Goal: Task Accomplishment & Management: Complete application form

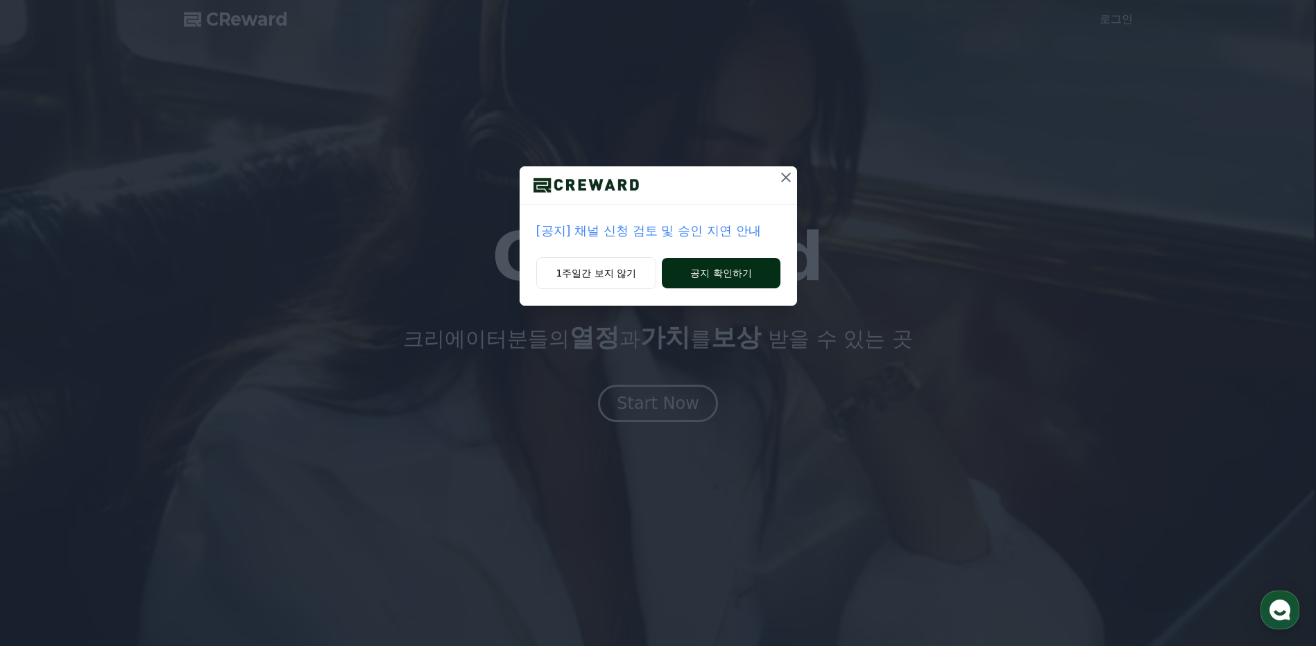
click at [698, 264] on button "공지 확인하기" at bounding box center [721, 273] width 118 height 31
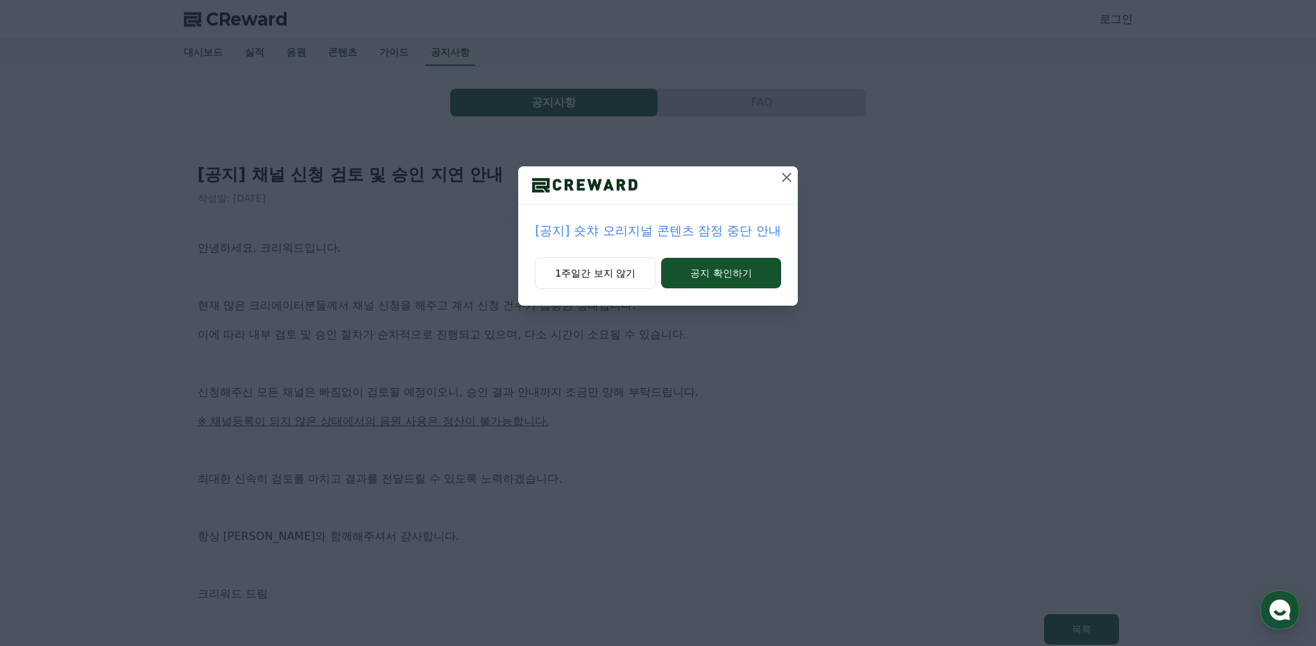
click at [782, 175] on icon at bounding box center [786, 177] width 17 height 17
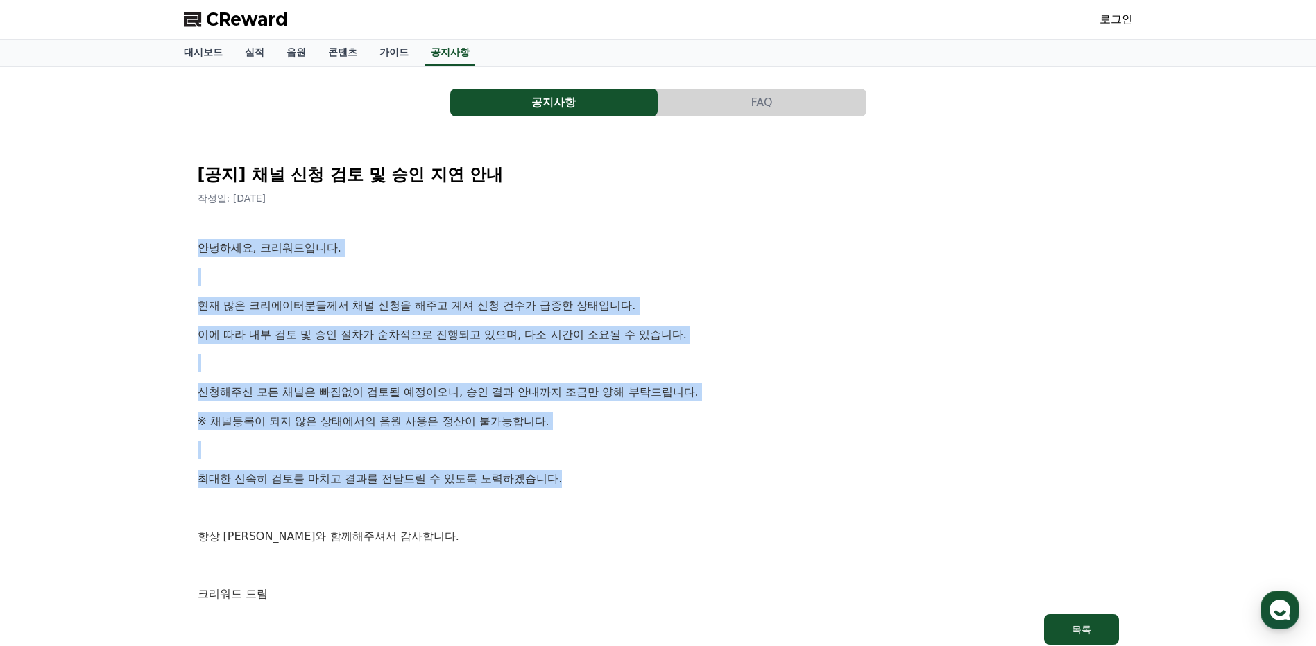
drag, startPoint x: 286, startPoint y: 267, endPoint x: 609, endPoint y: 474, distance: 384.0
click at [609, 474] on div "공지사항 FAQ [공지] 채널 신청 검토 및 승인 지연 안내 작성일: 2025-09-26 안녕하세요, 크리워드입니다. 현재 많은 크리에이터분들…" at bounding box center [658, 368] width 971 height 603
drag, startPoint x: 609, startPoint y: 474, endPoint x: 764, endPoint y: 322, distance: 217.8
click at [764, 322] on div "안녕하세요, 크리워드입니다. 현재 많은 크리에이터분들께서 채널 신청을 해주고 계셔 신청 건수가 급증한 상태입니다. 이에 따라 내부 검토 및 승…" at bounding box center [658, 421] width 921 height 364
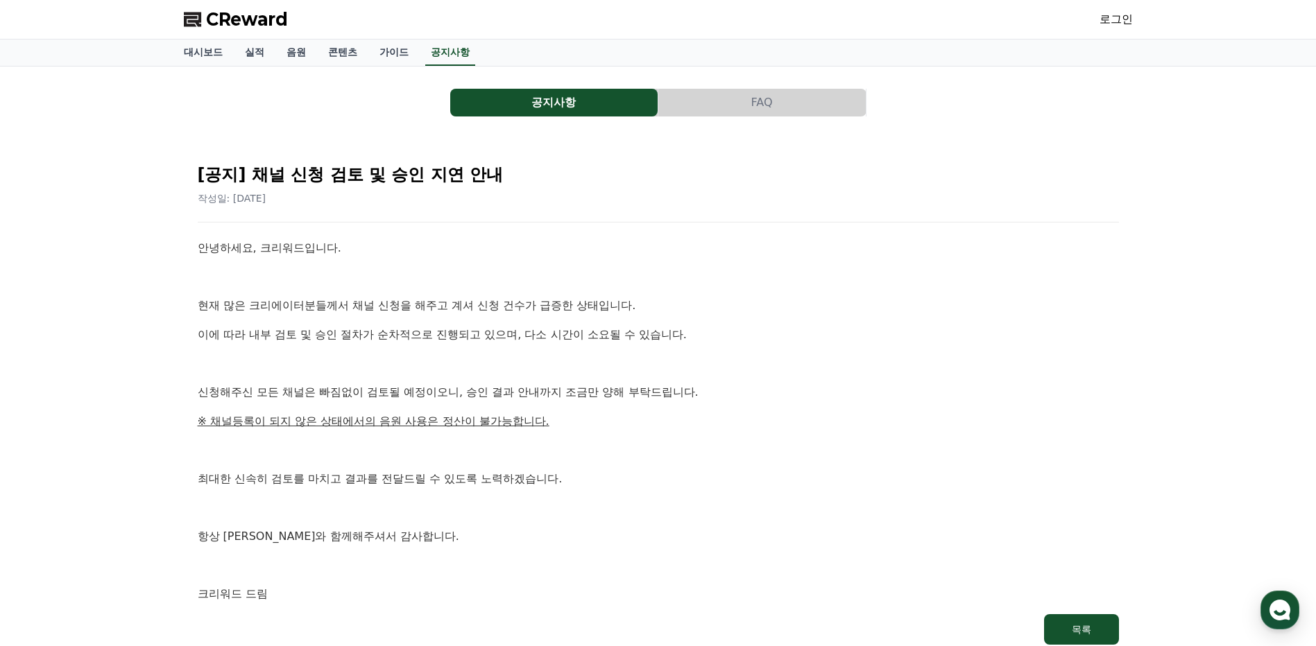
click at [240, 12] on span "CReward" at bounding box center [247, 19] width 82 height 22
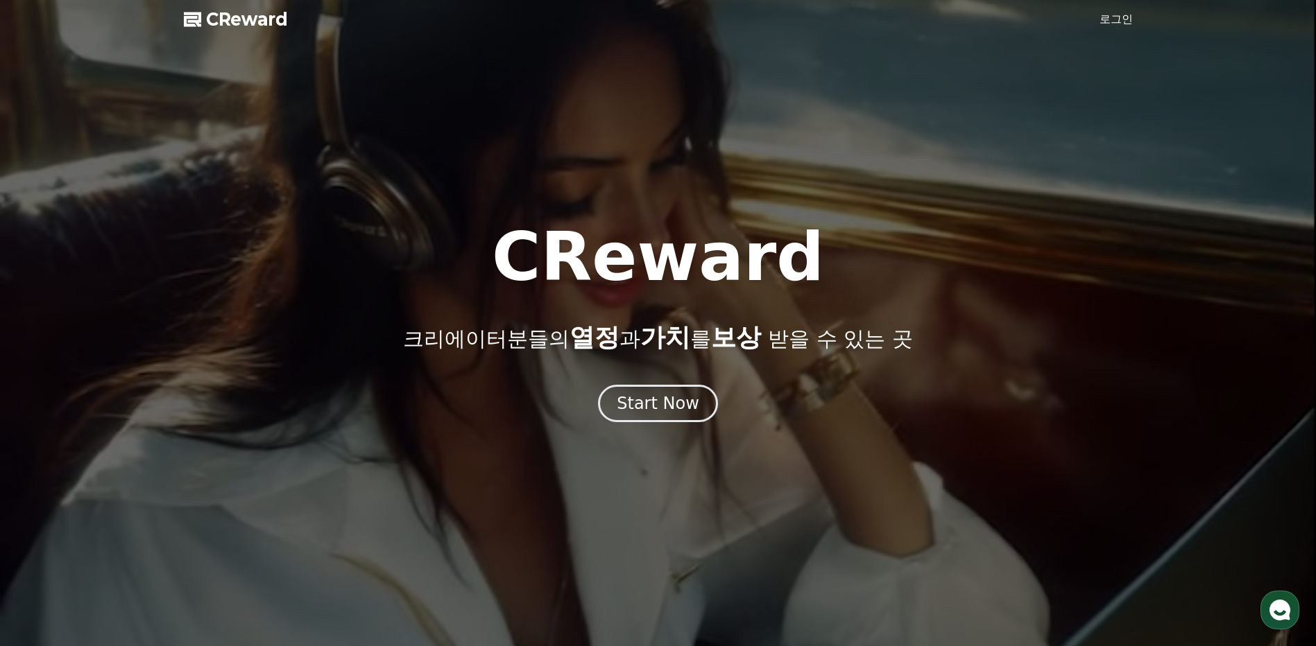
click at [1112, 21] on link "로그인" at bounding box center [1115, 19] width 33 height 17
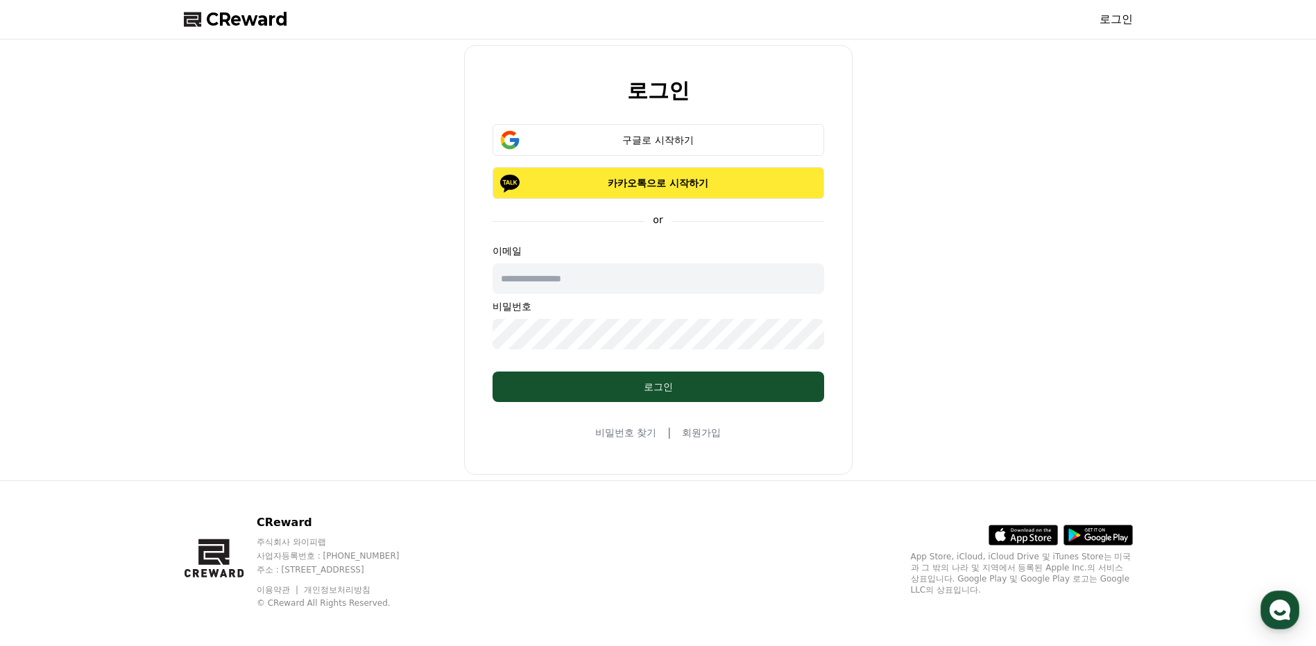
click at [646, 189] on p "카카오톡으로 시작하기" at bounding box center [658, 183] width 291 height 14
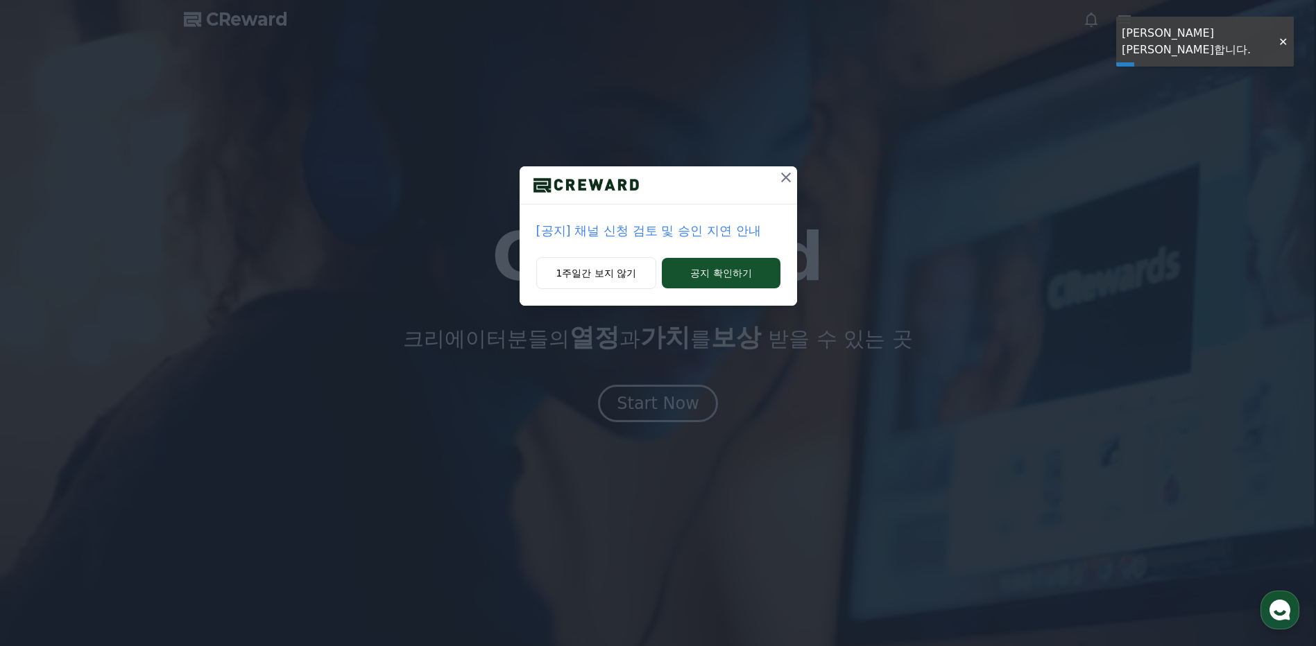
click at [781, 178] on icon at bounding box center [786, 177] width 17 height 17
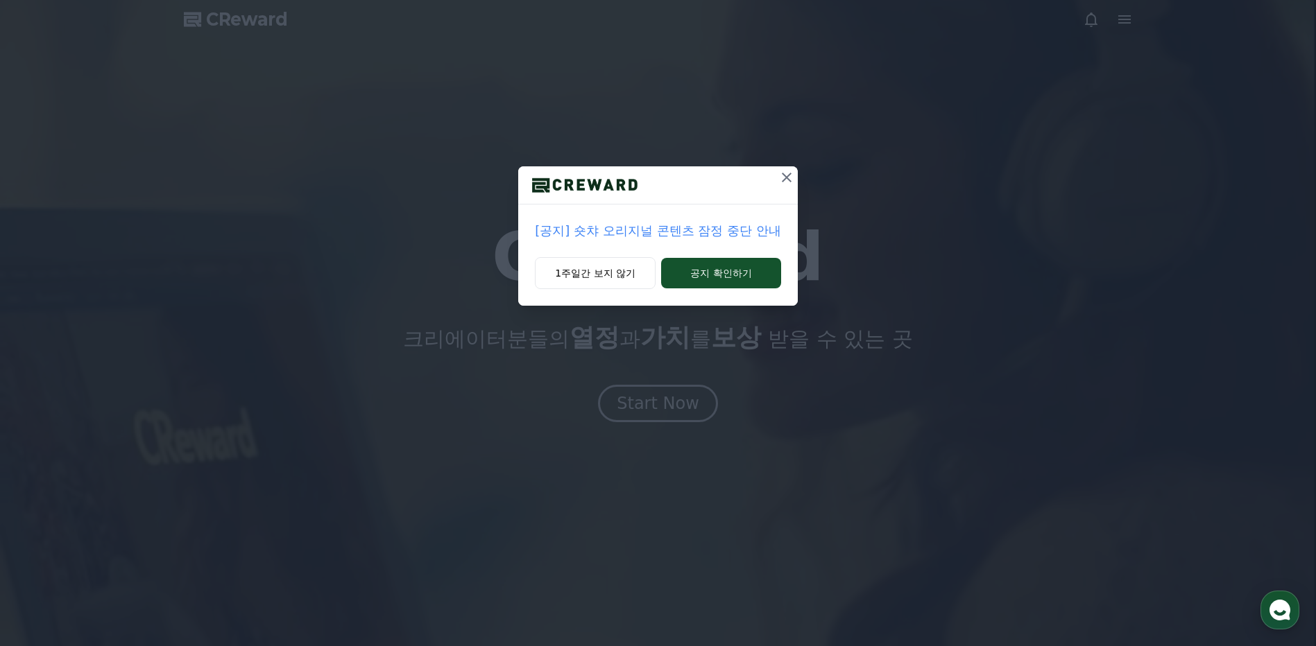
click at [782, 174] on icon at bounding box center [786, 177] width 17 height 17
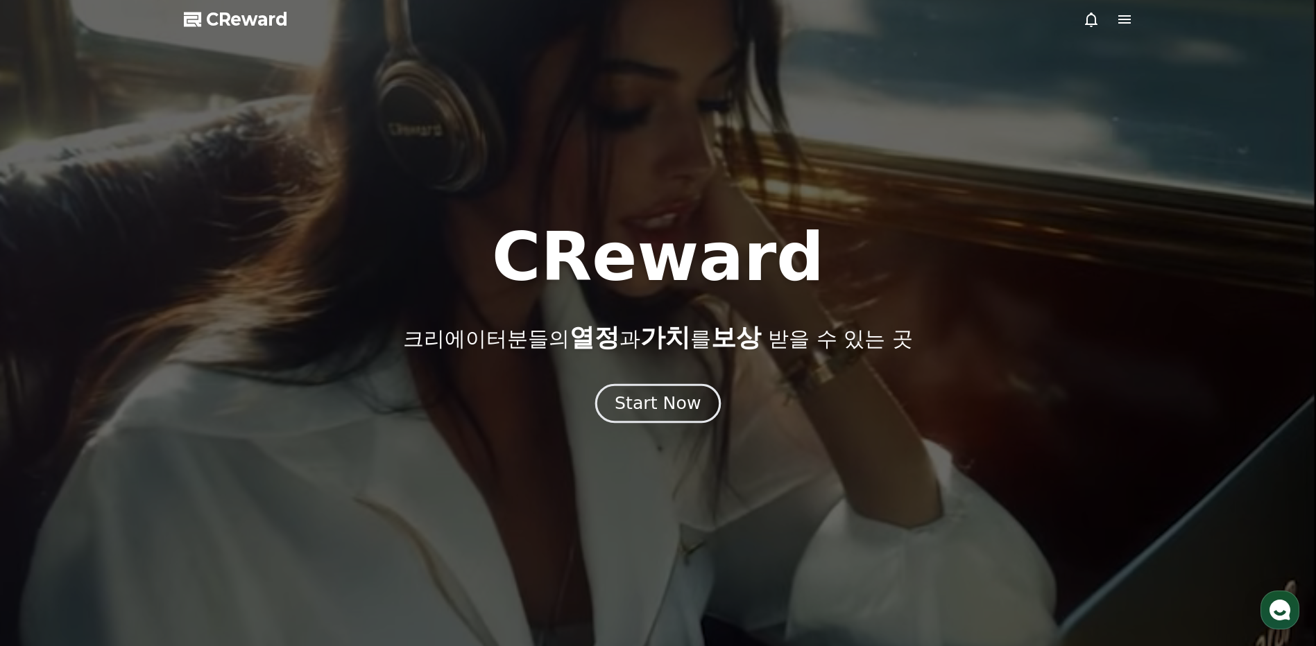
click at [636, 411] on div "Start Now" at bounding box center [658, 404] width 86 height 24
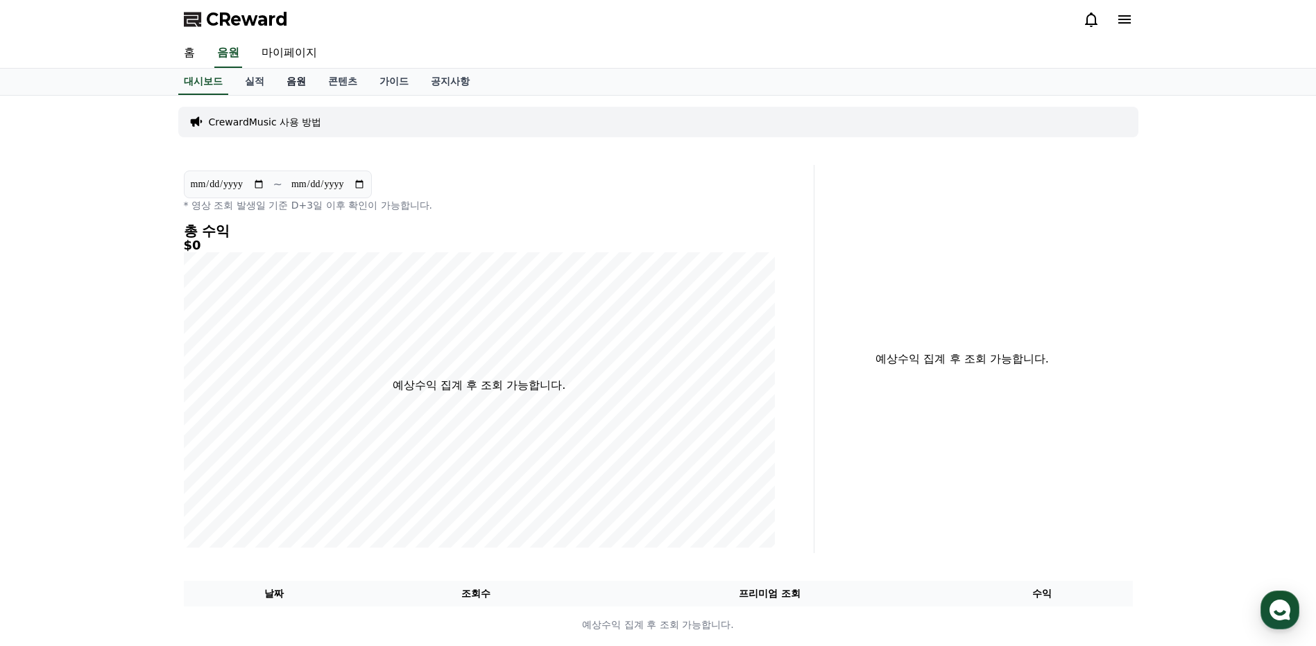
click at [293, 81] on link "음원" at bounding box center [296, 82] width 42 height 26
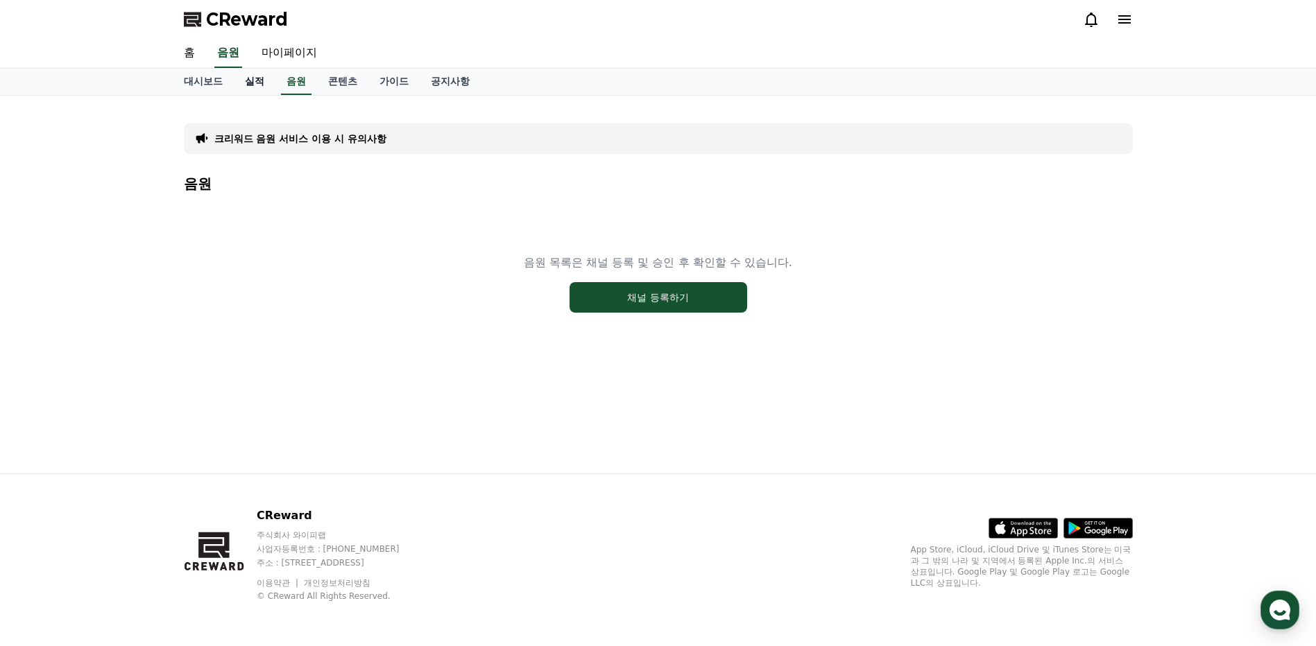
click at [255, 77] on link "실적" at bounding box center [255, 82] width 42 height 26
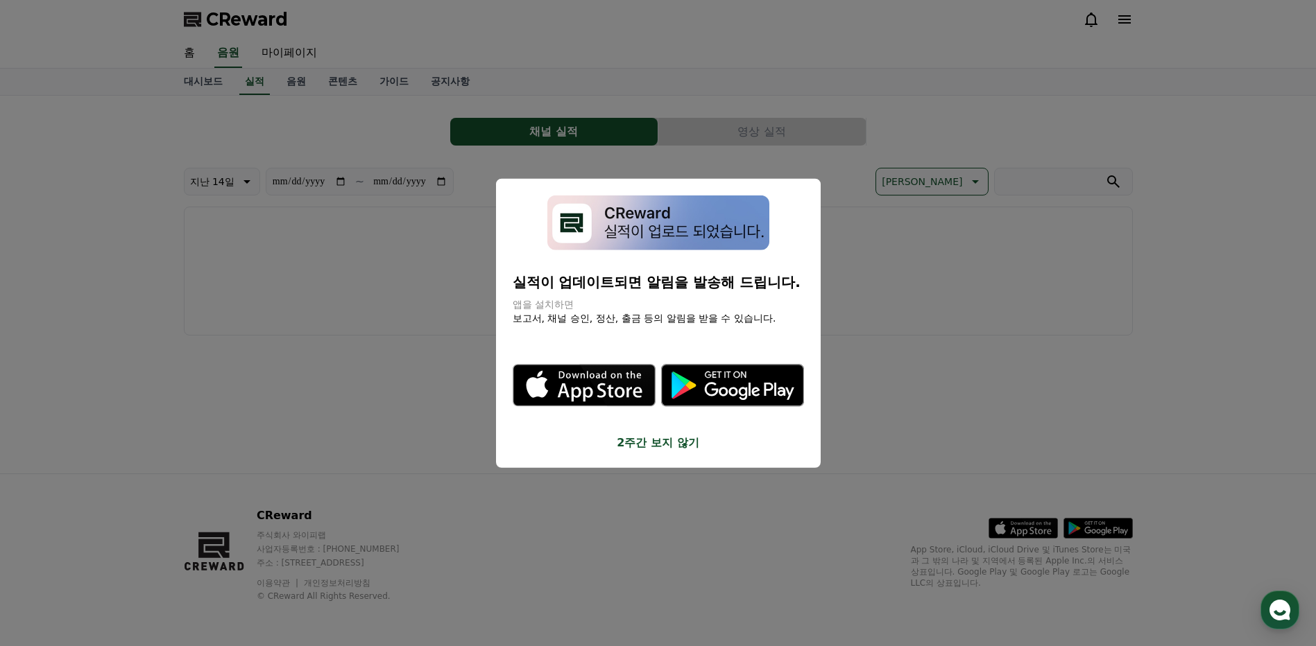
click at [654, 442] on button "2주간 보지 않기" at bounding box center [658, 442] width 291 height 17
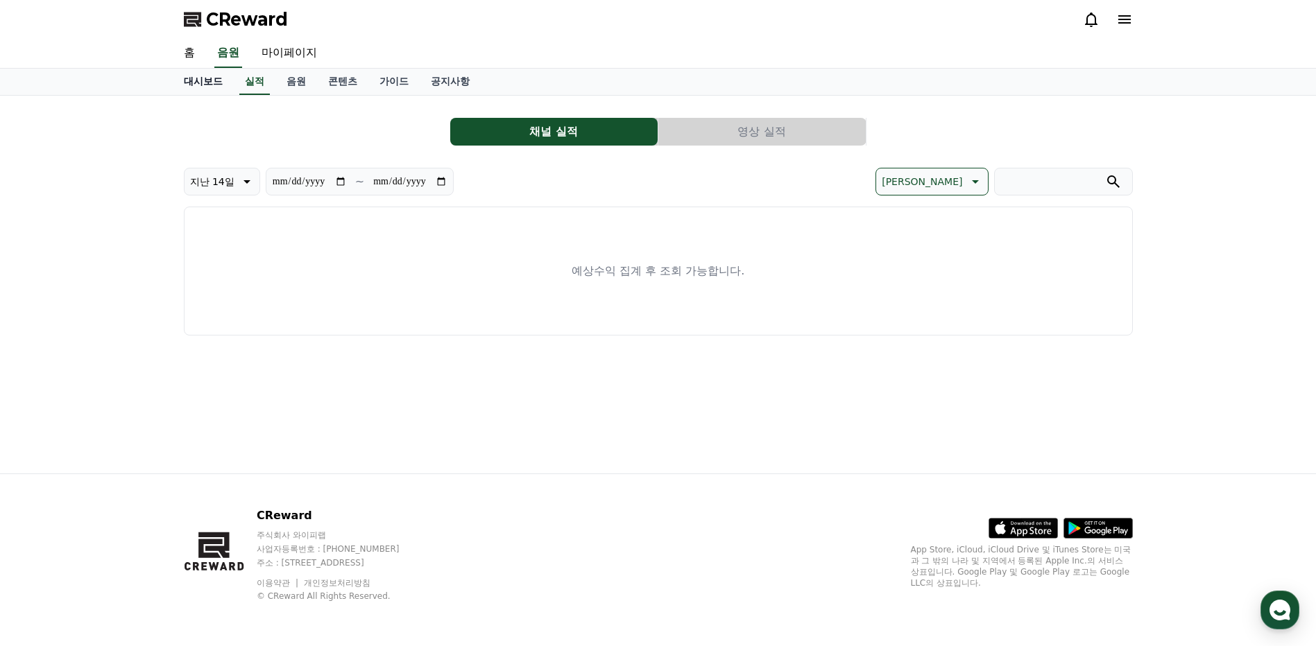
click at [218, 83] on link "대시보드" at bounding box center [203, 82] width 61 height 26
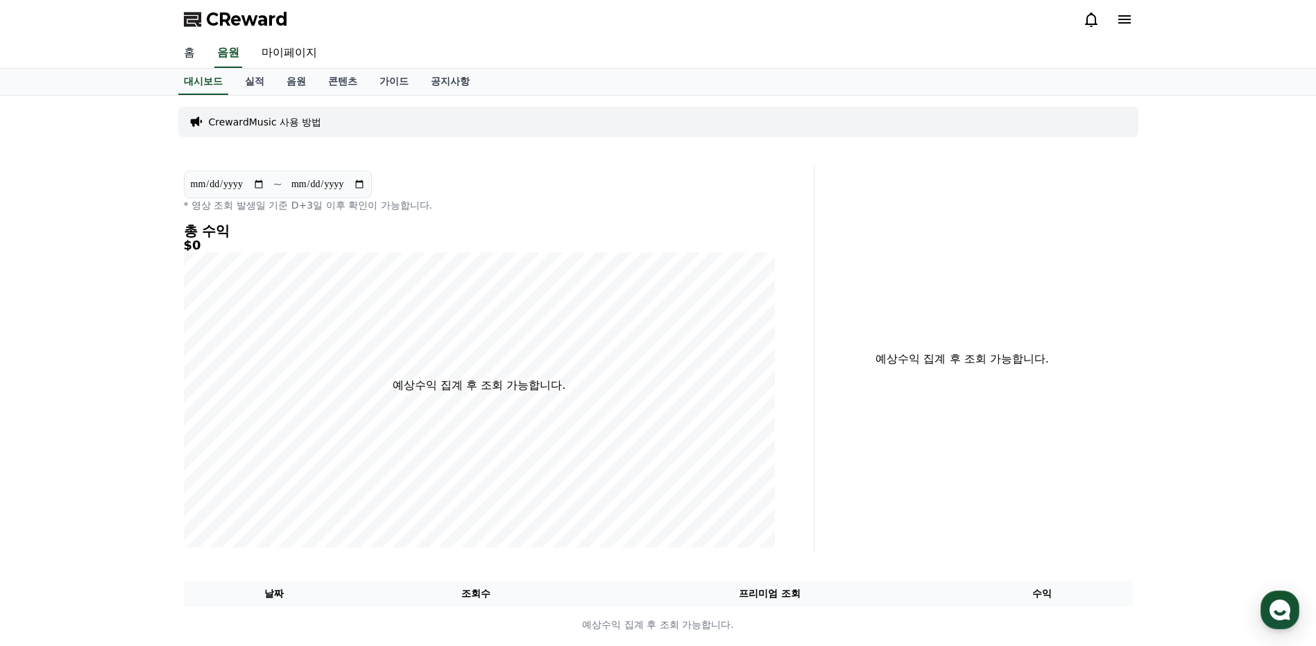
click at [189, 55] on link "홈" at bounding box center [189, 53] width 33 height 29
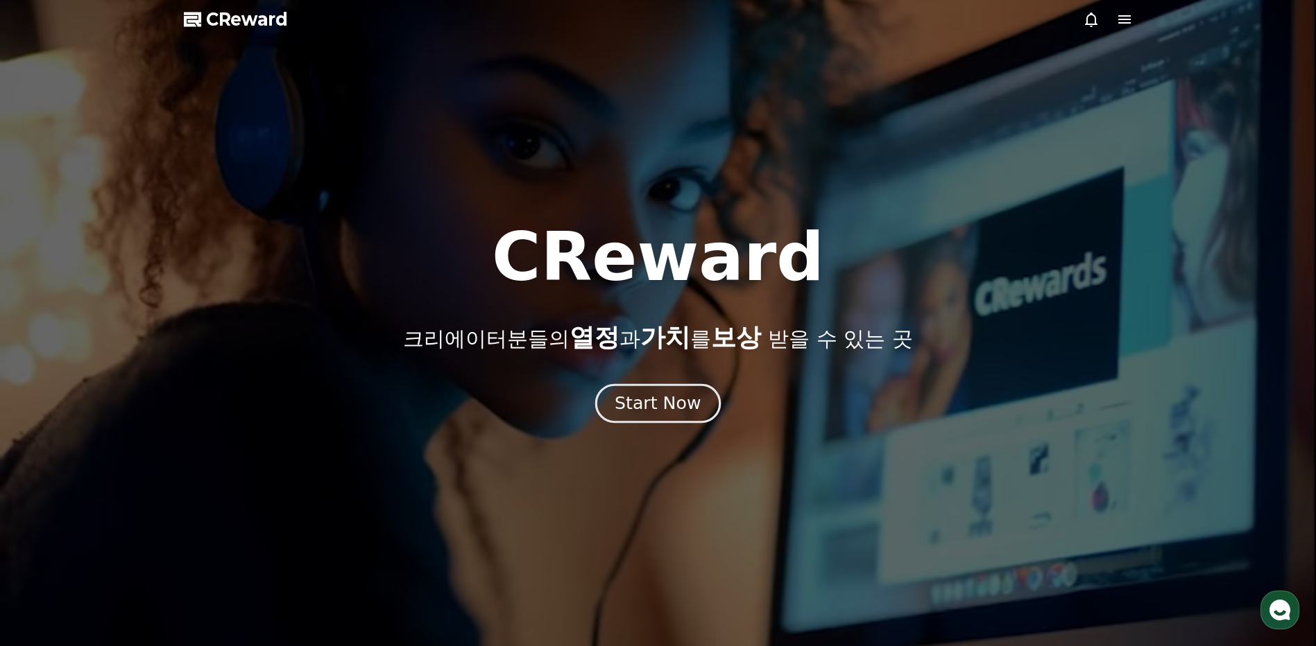
click at [653, 406] on div "Start Now" at bounding box center [658, 404] width 86 height 24
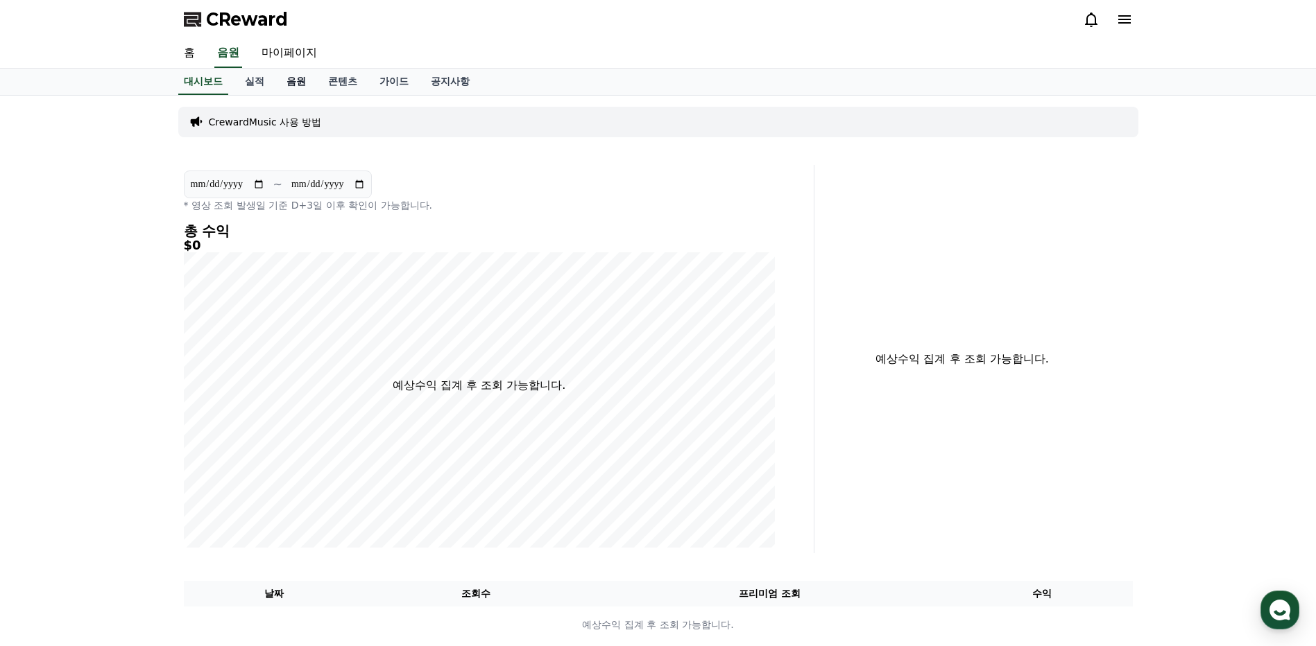
click at [298, 79] on link "음원" at bounding box center [296, 82] width 42 height 26
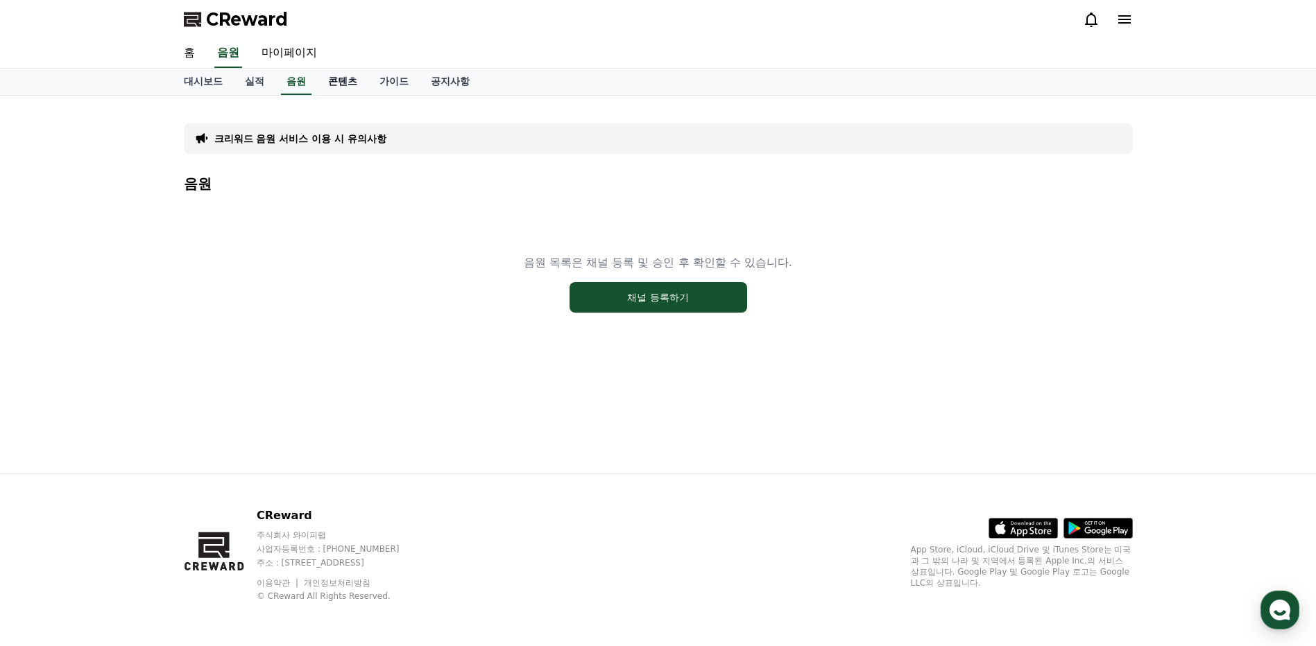
click at [347, 84] on link "콘텐츠" at bounding box center [342, 82] width 51 height 26
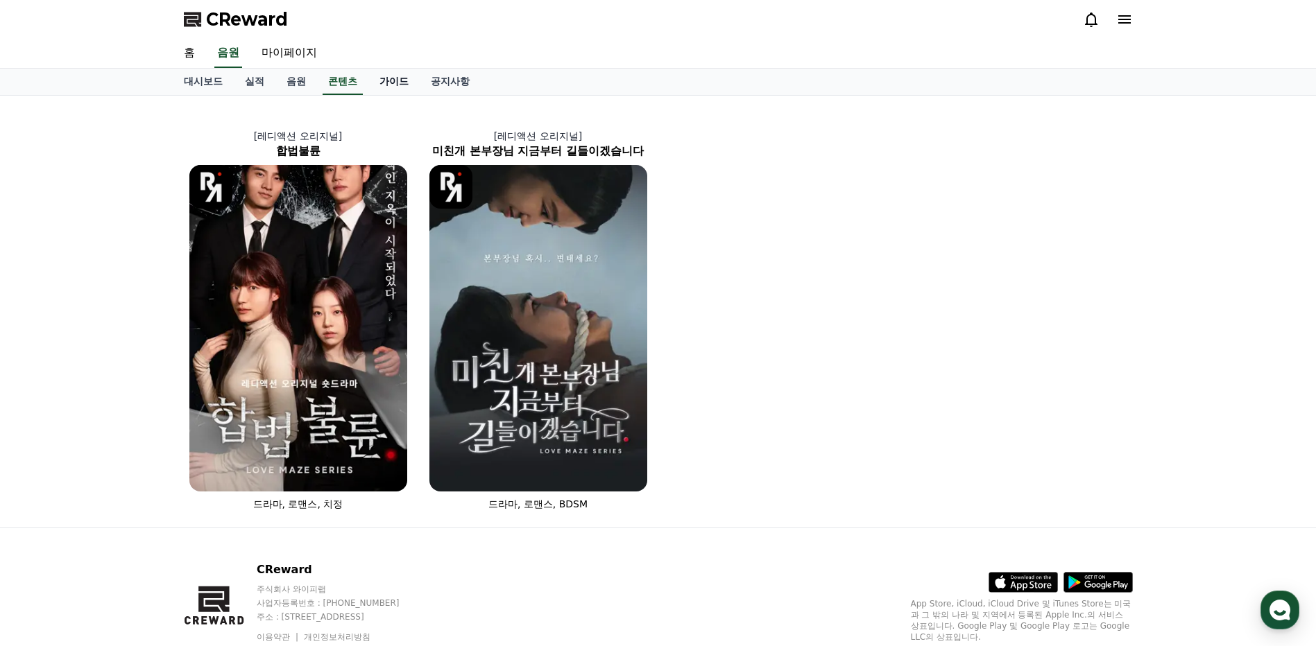
click at [398, 86] on link "가이드" at bounding box center [393, 82] width 51 height 26
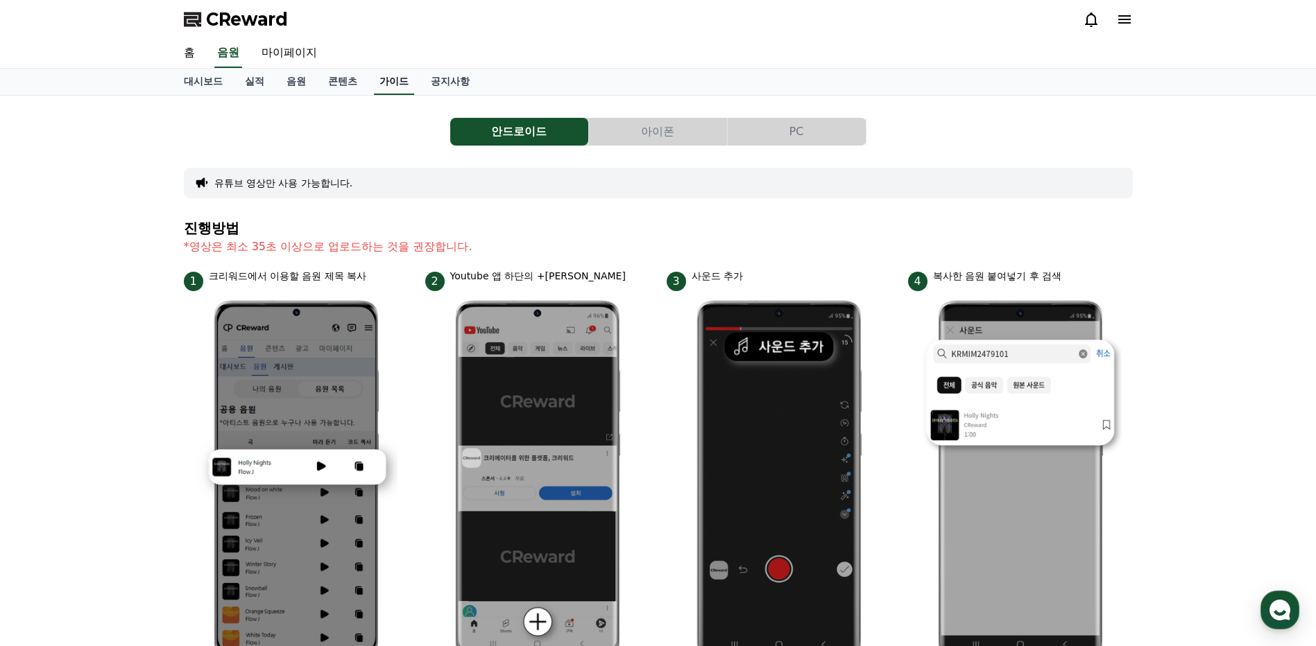
click at [388, 82] on link "가이드" at bounding box center [394, 82] width 40 height 26
click at [327, 78] on link "콘텐츠" at bounding box center [342, 82] width 51 height 26
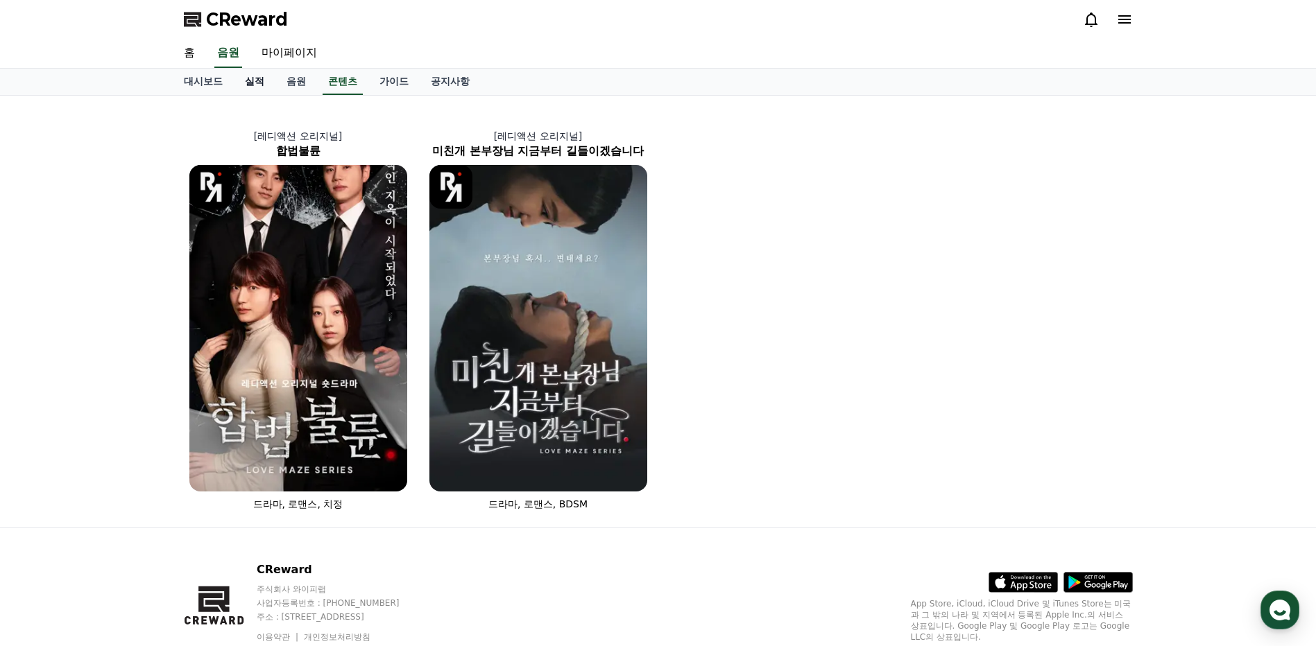
click at [252, 78] on link "실적" at bounding box center [255, 82] width 42 height 26
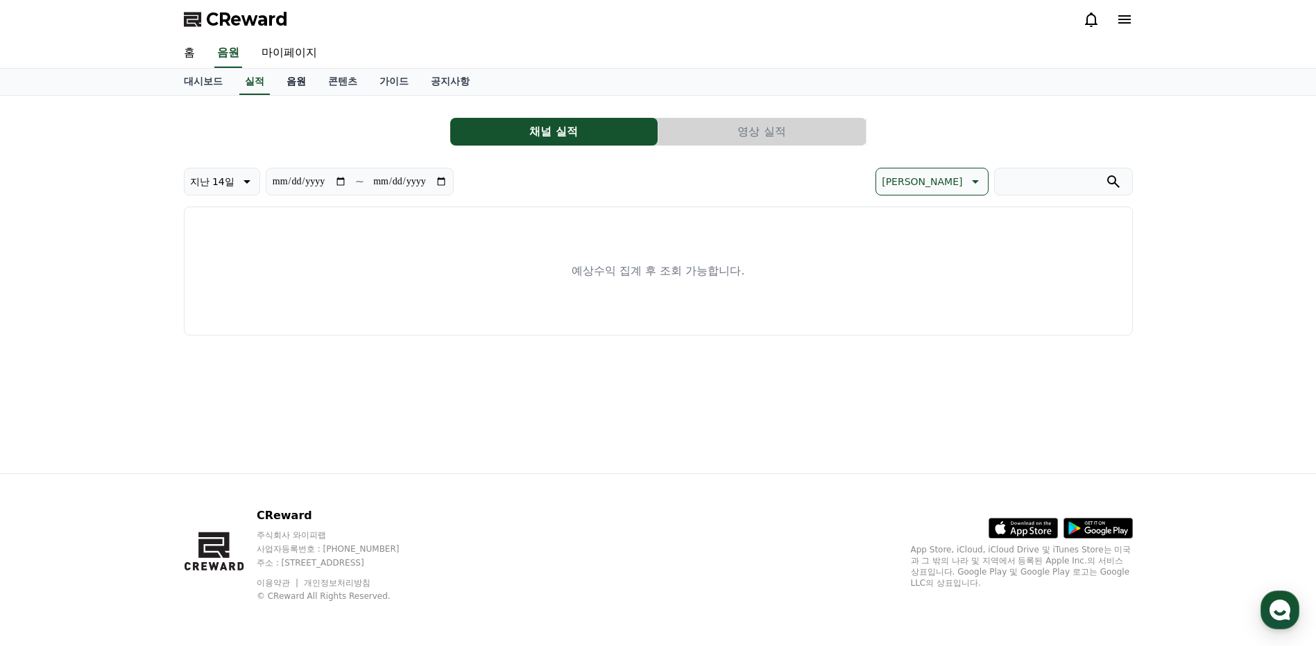
click at [300, 85] on link "음원" at bounding box center [296, 82] width 42 height 26
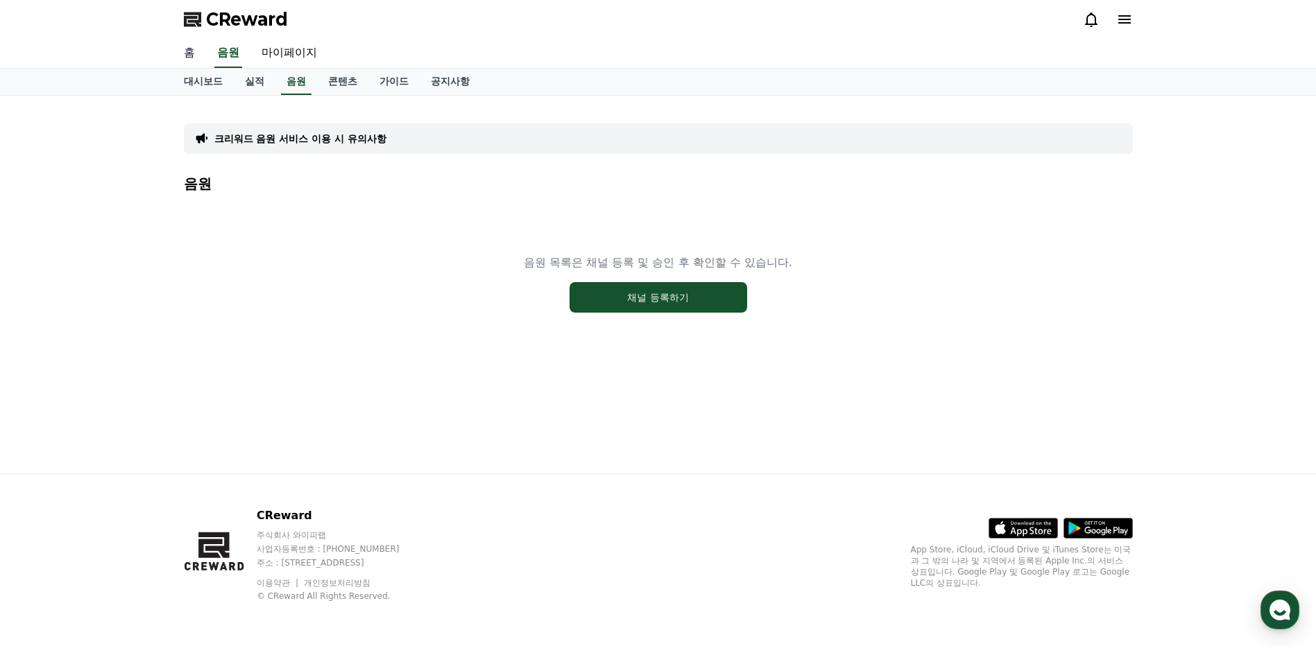
click at [180, 55] on link "홈" at bounding box center [189, 53] width 33 height 29
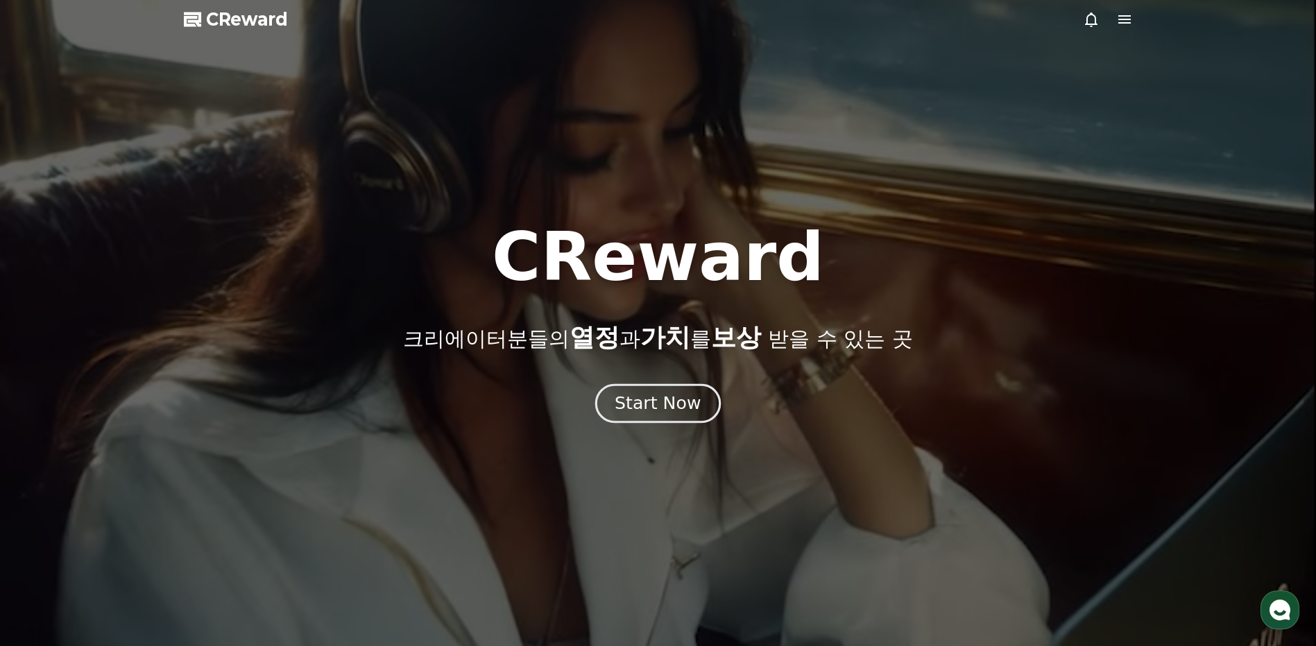
click at [655, 399] on div "Start Now" at bounding box center [658, 404] width 86 height 24
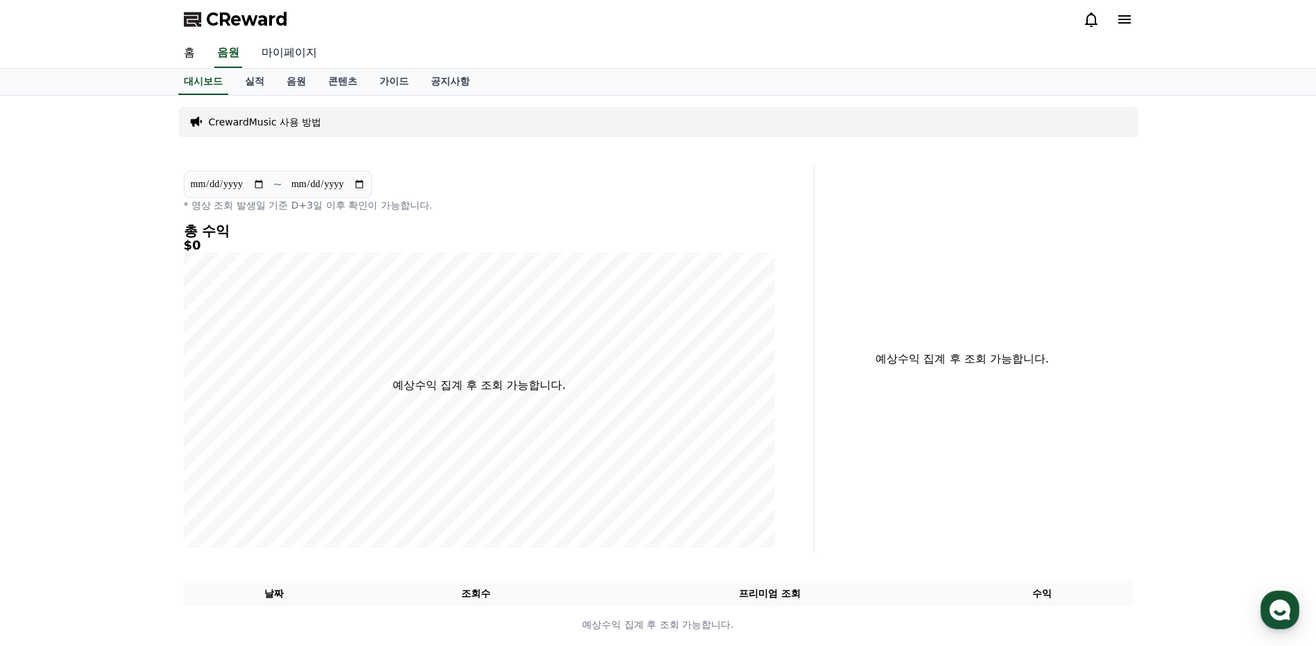
click at [285, 51] on link "마이페이지" at bounding box center [289, 53] width 78 height 29
select select "**********"
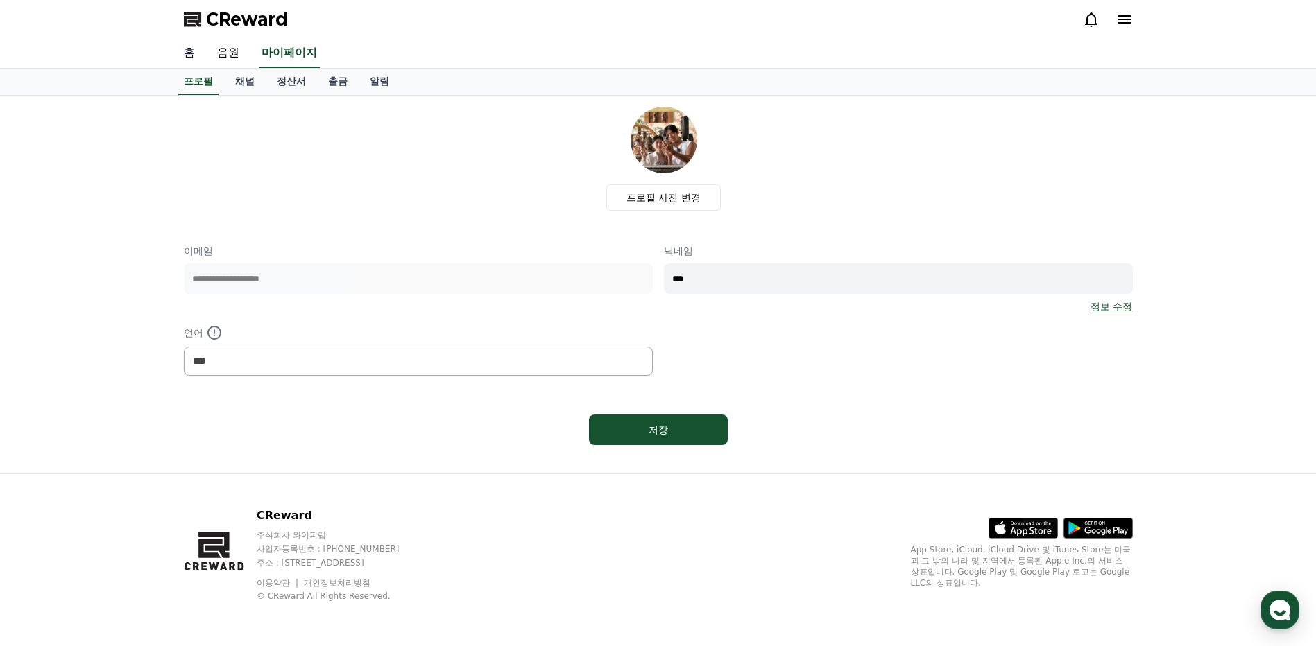
click at [198, 55] on link "홈" at bounding box center [189, 53] width 33 height 29
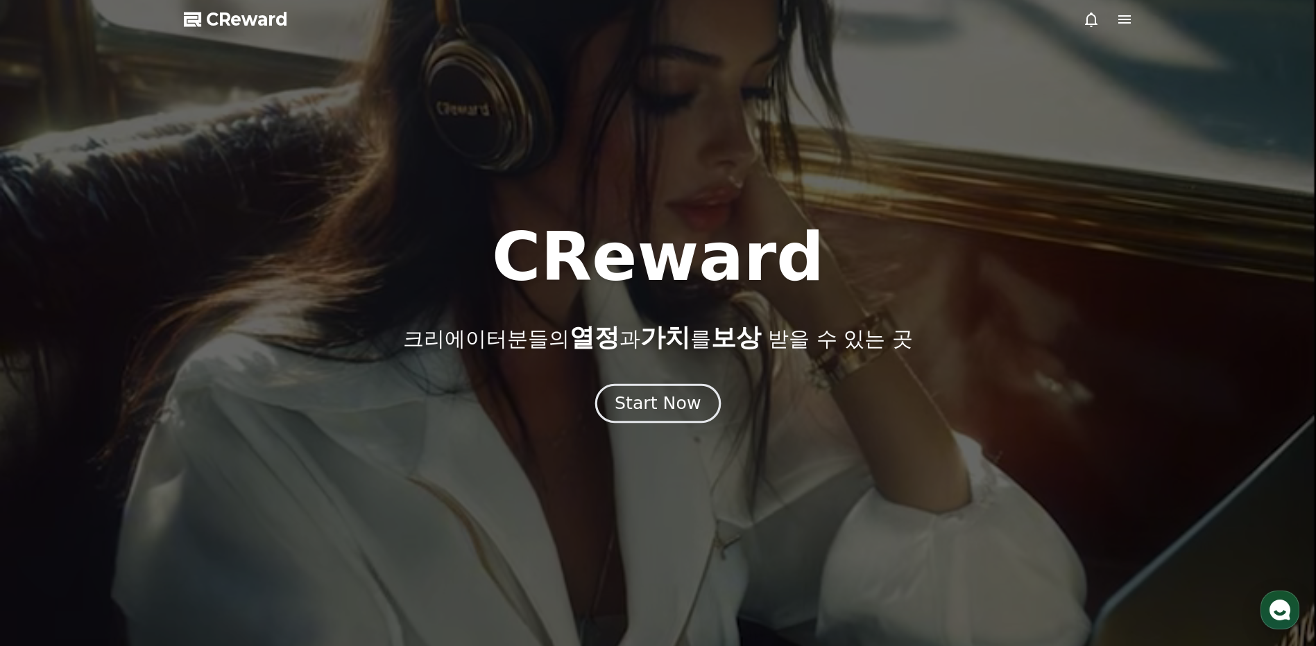
click at [673, 397] on div "Start Now" at bounding box center [658, 404] width 86 height 24
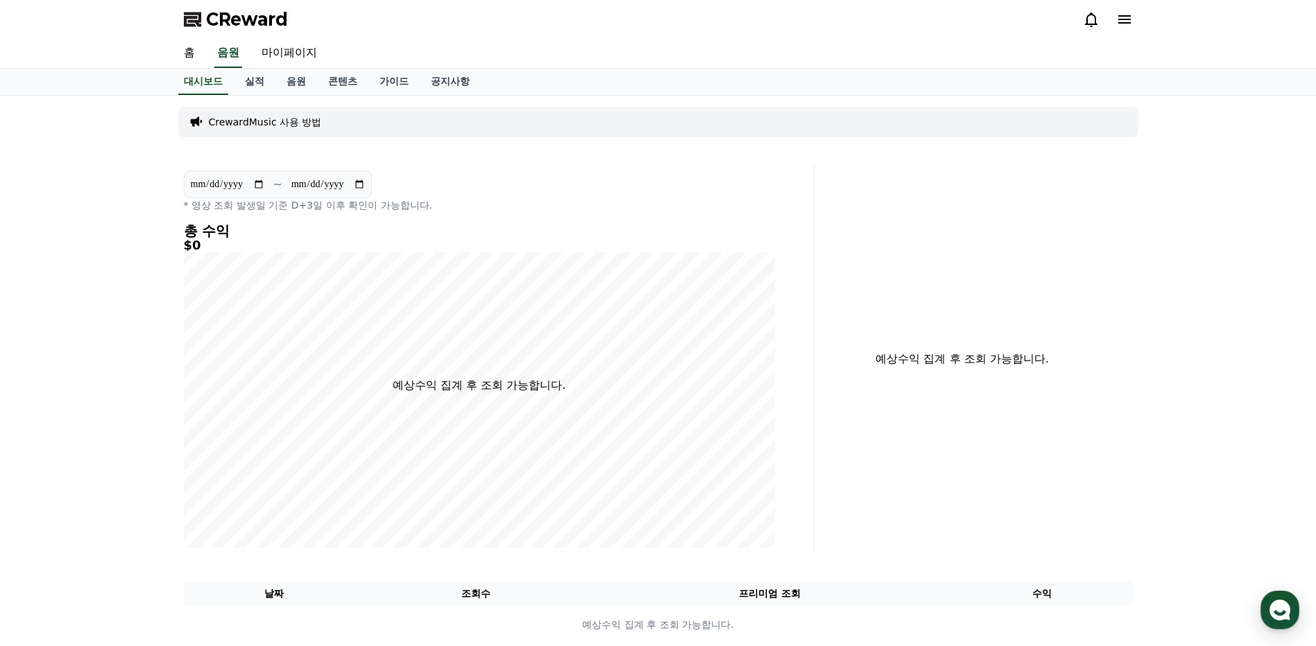
click at [299, 121] on p "CrewardMusic 사용 방법" at bounding box center [265, 122] width 113 height 14
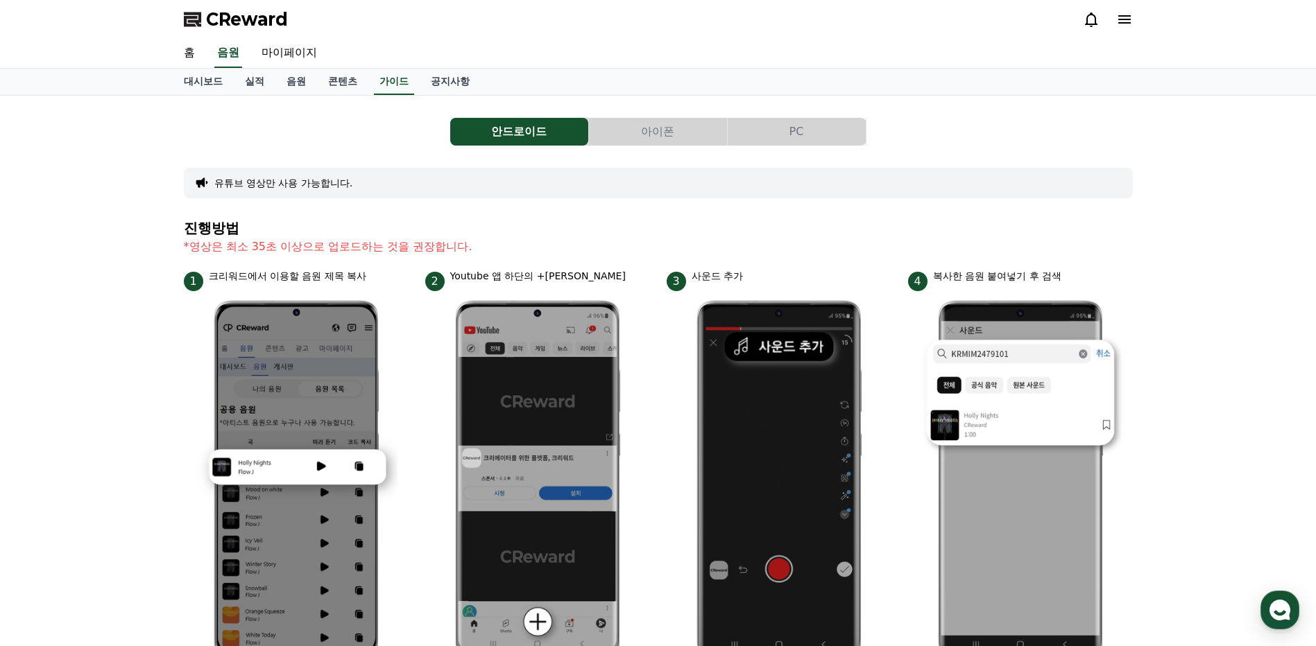
click at [858, 127] on button "PC" at bounding box center [797, 132] width 138 height 28
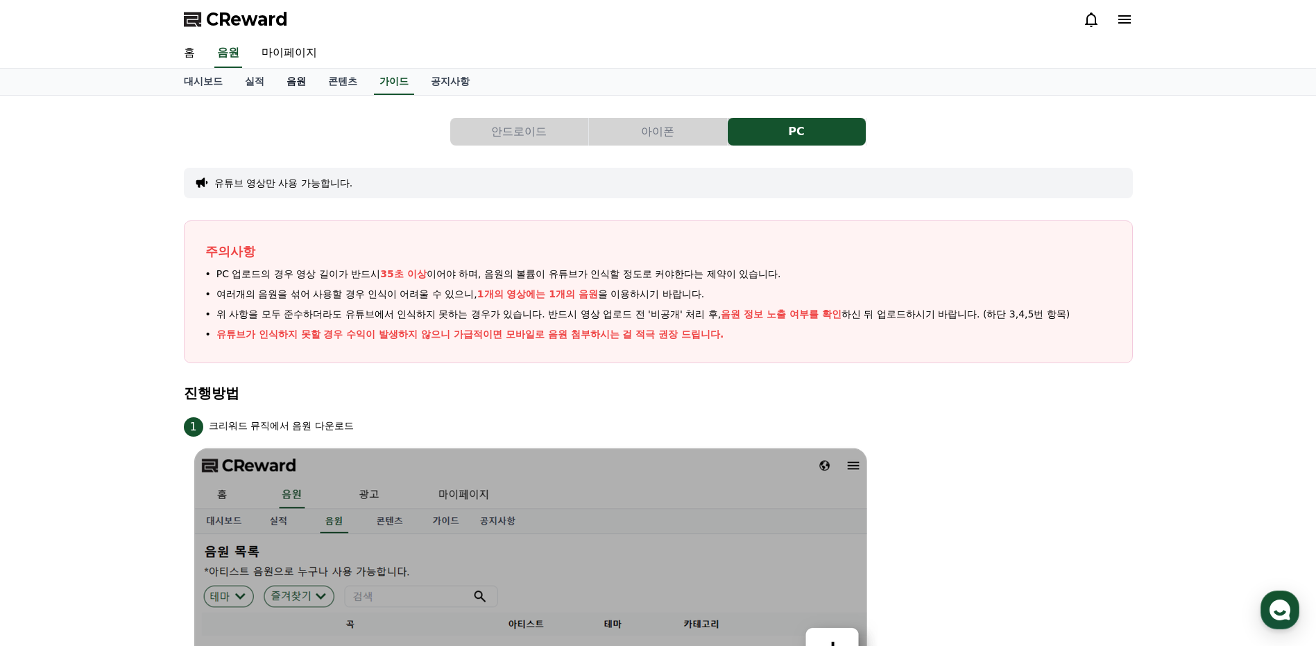
click at [292, 89] on link "음원" at bounding box center [296, 82] width 42 height 26
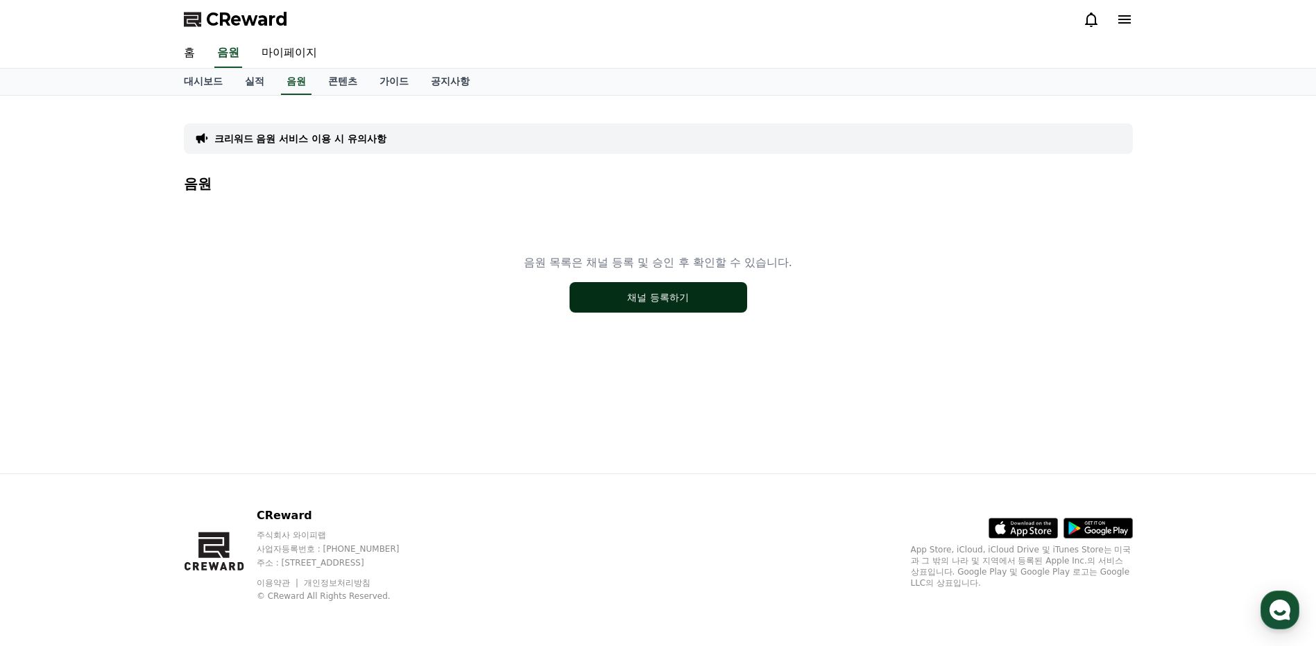
click at [676, 301] on button "채널 등록하기" at bounding box center [658, 297] width 178 height 31
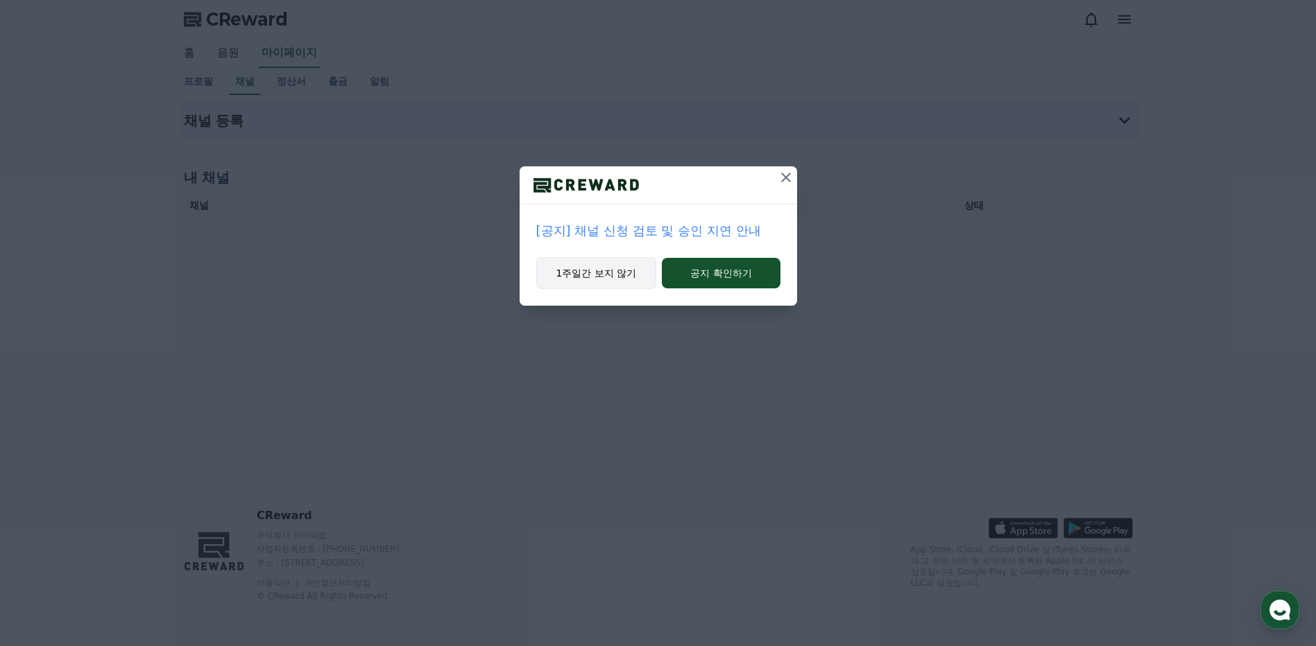
click at [621, 275] on button "1주일간 보지 않기" at bounding box center [596, 273] width 121 height 32
click at [616, 271] on button "1주일간 보지 않기" at bounding box center [595, 273] width 121 height 32
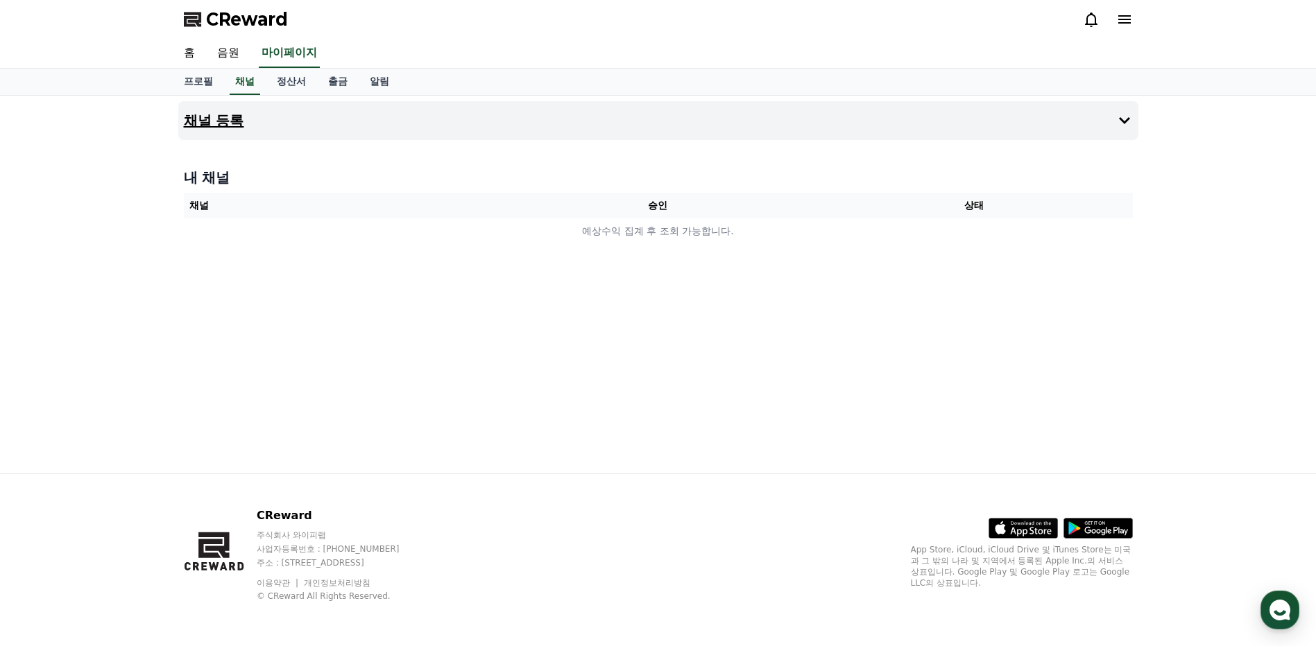
click at [209, 118] on h4 "채널 등록" at bounding box center [214, 120] width 60 height 15
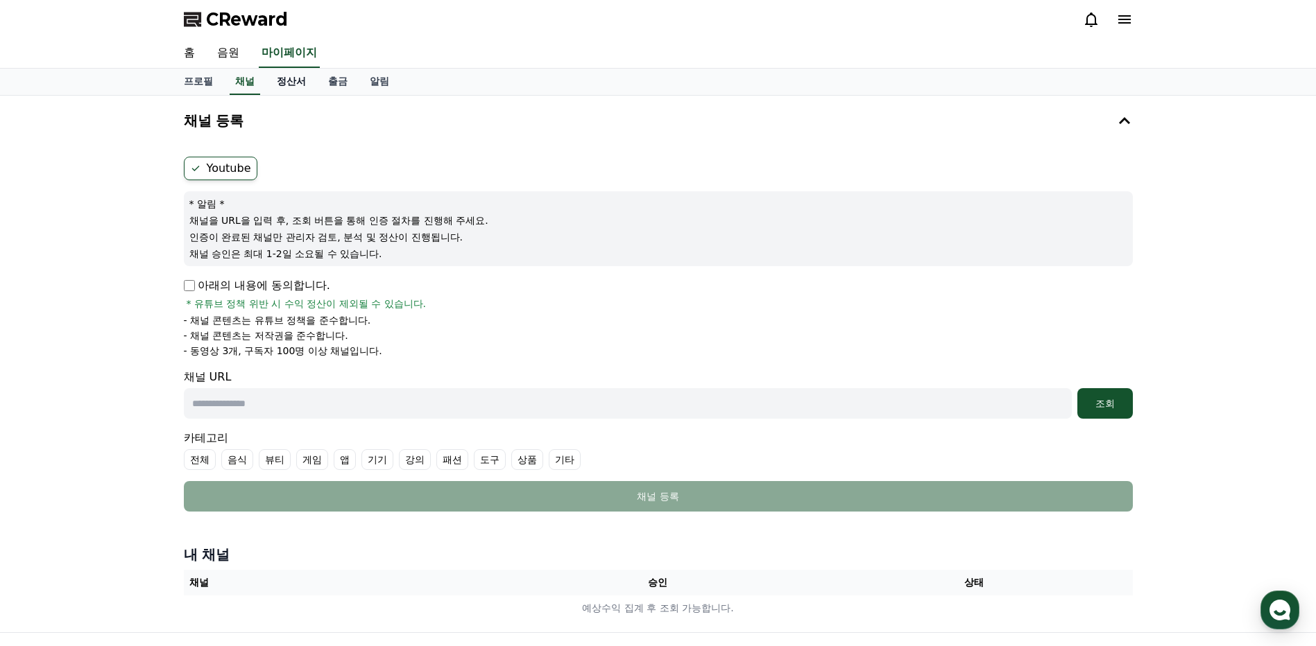
click at [293, 90] on link "정산서" at bounding box center [291, 82] width 51 height 26
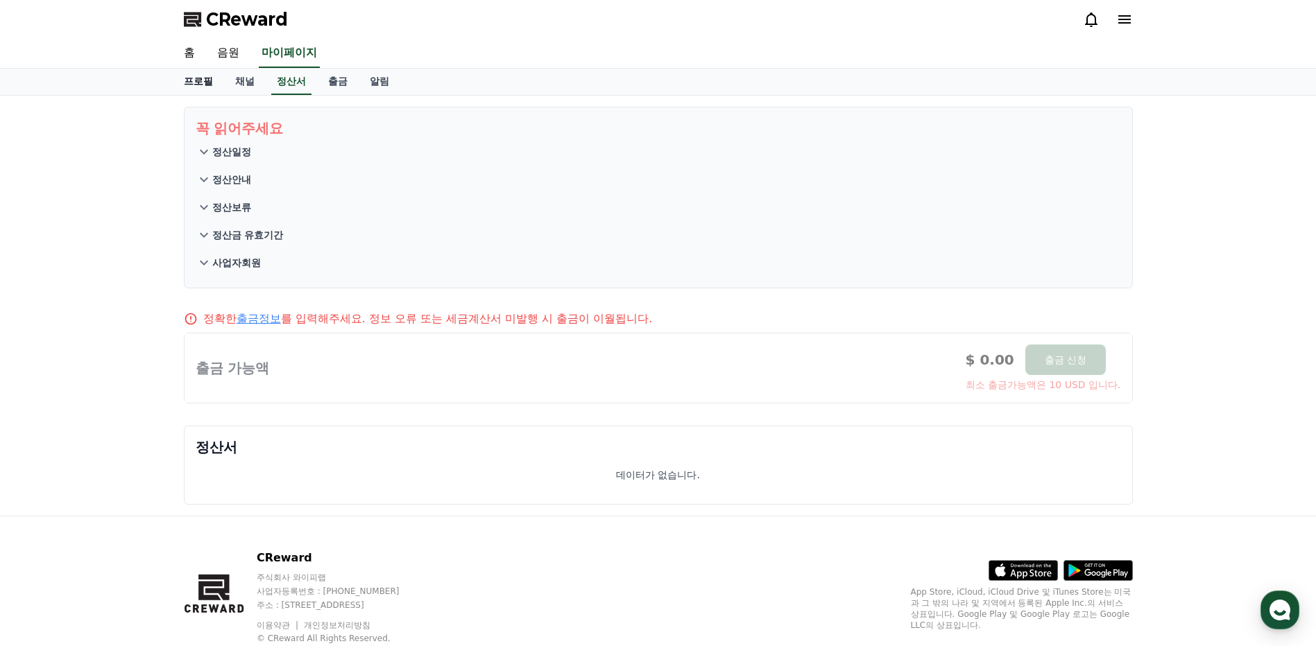
click at [205, 81] on link "프로필" at bounding box center [198, 82] width 51 height 26
select select "**********"
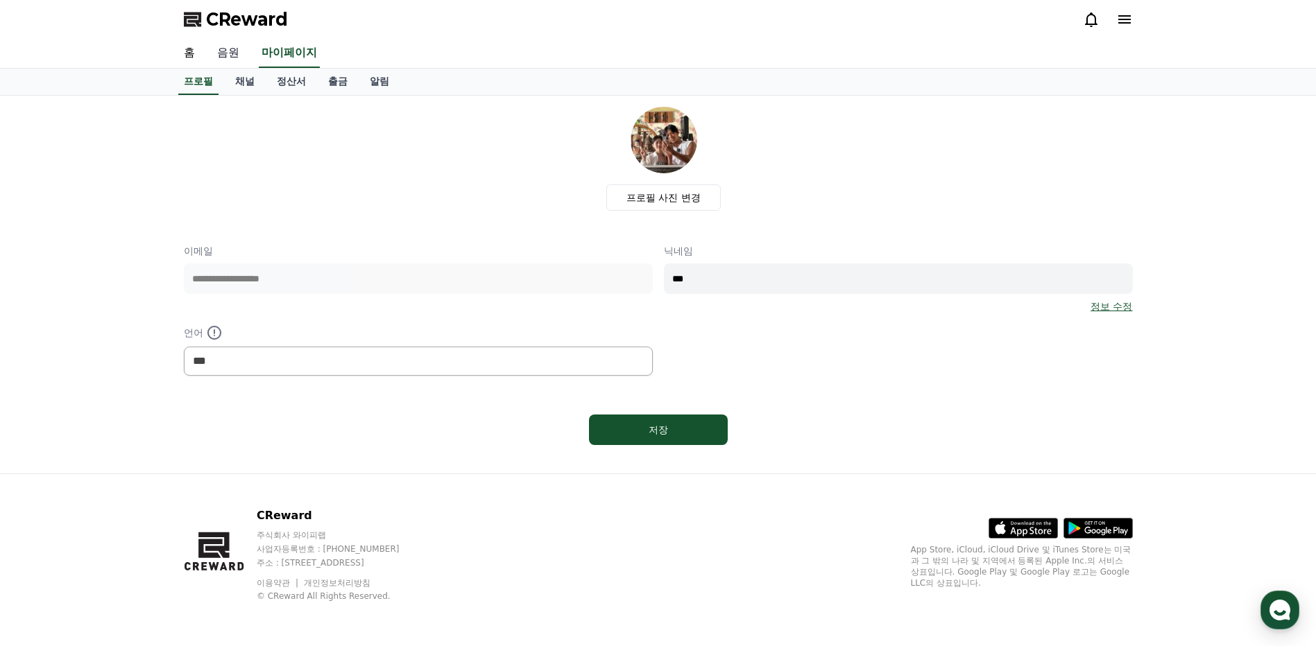
click at [239, 51] on link "음원" at bounding box center [228, 53] width 44 height 29
